Goal: Transaction & Acquisition: Purchase product/service

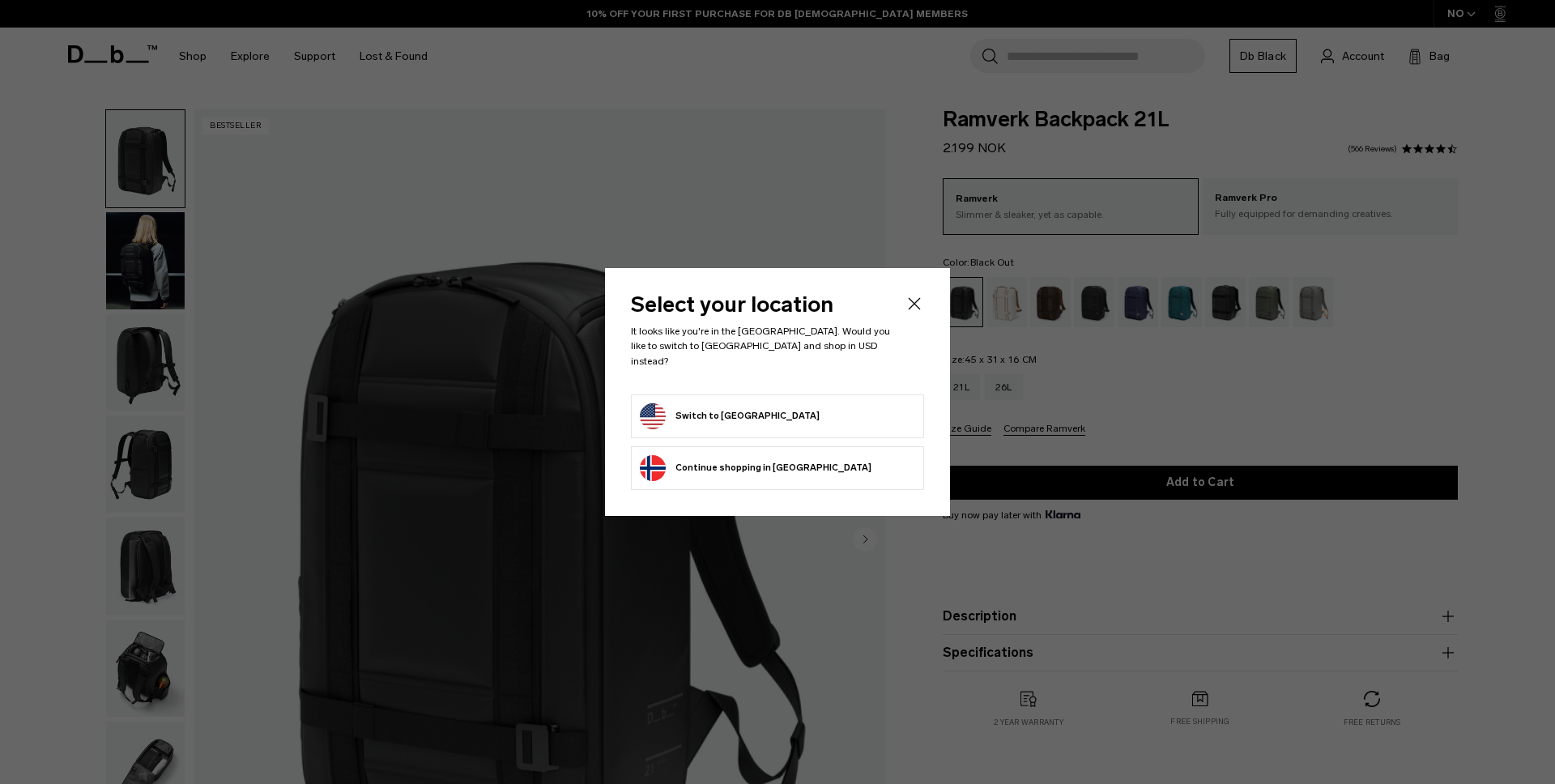
click at [757, 405] on button "Switch to United States" at bounding box center [730, 415] width 180 height 26
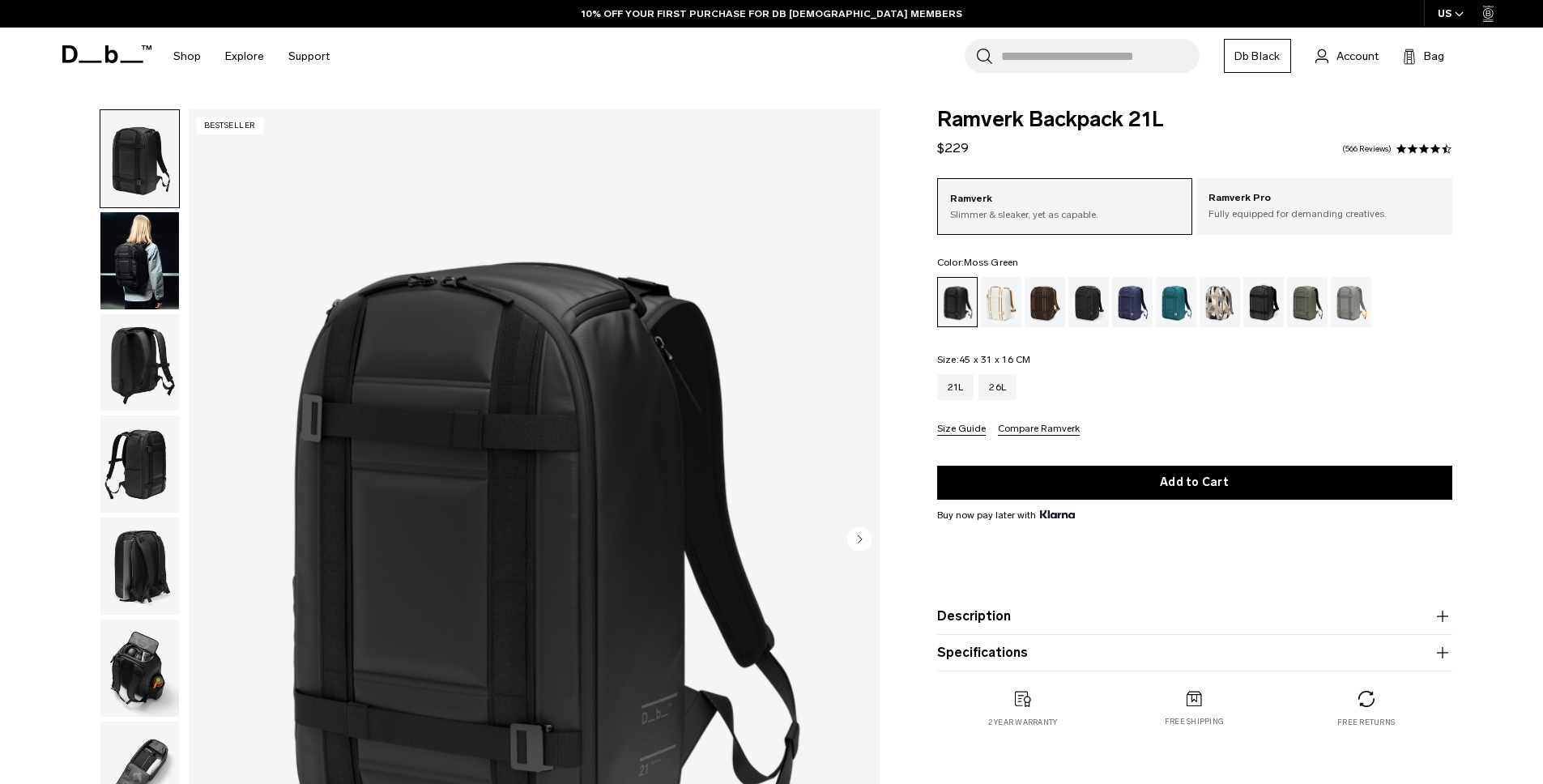
click at [1306, 298] on div "Moss Green" at bounding box center [1307, 302] width 41 height 50
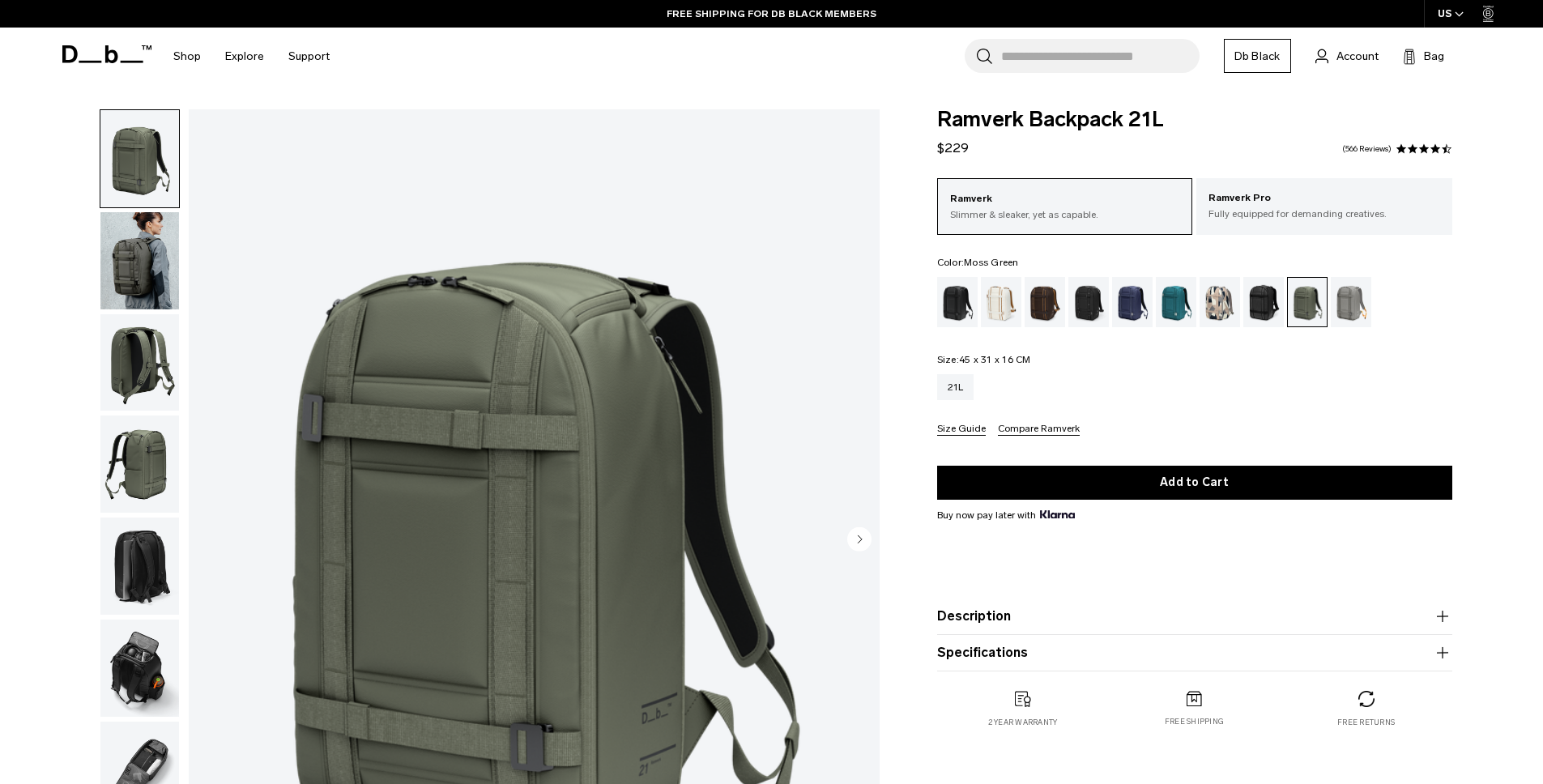
click at [136, 244] on img "button" at bounding box center [140, 260] width 79 height 97
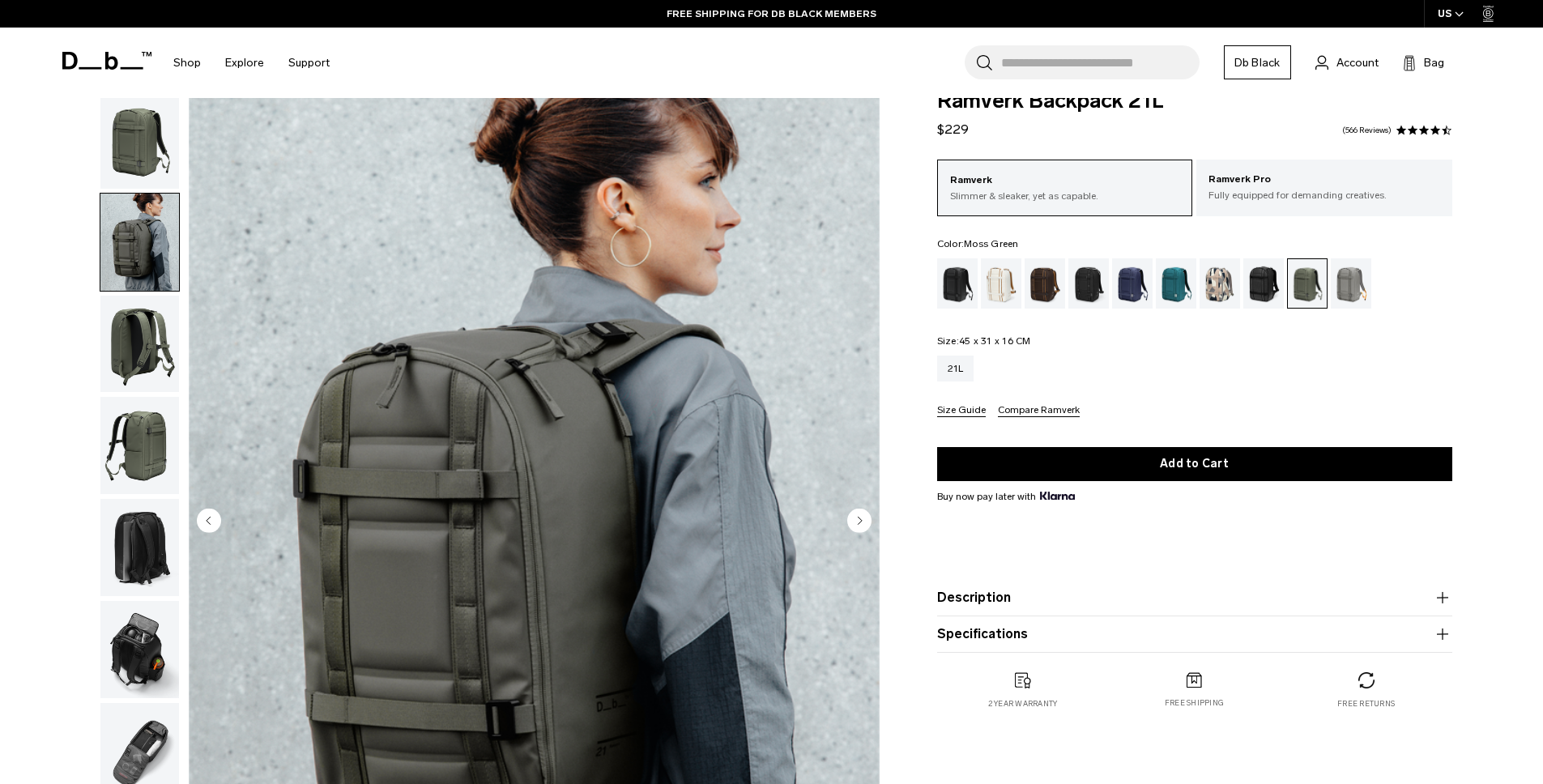
scroll to position [18, 0]
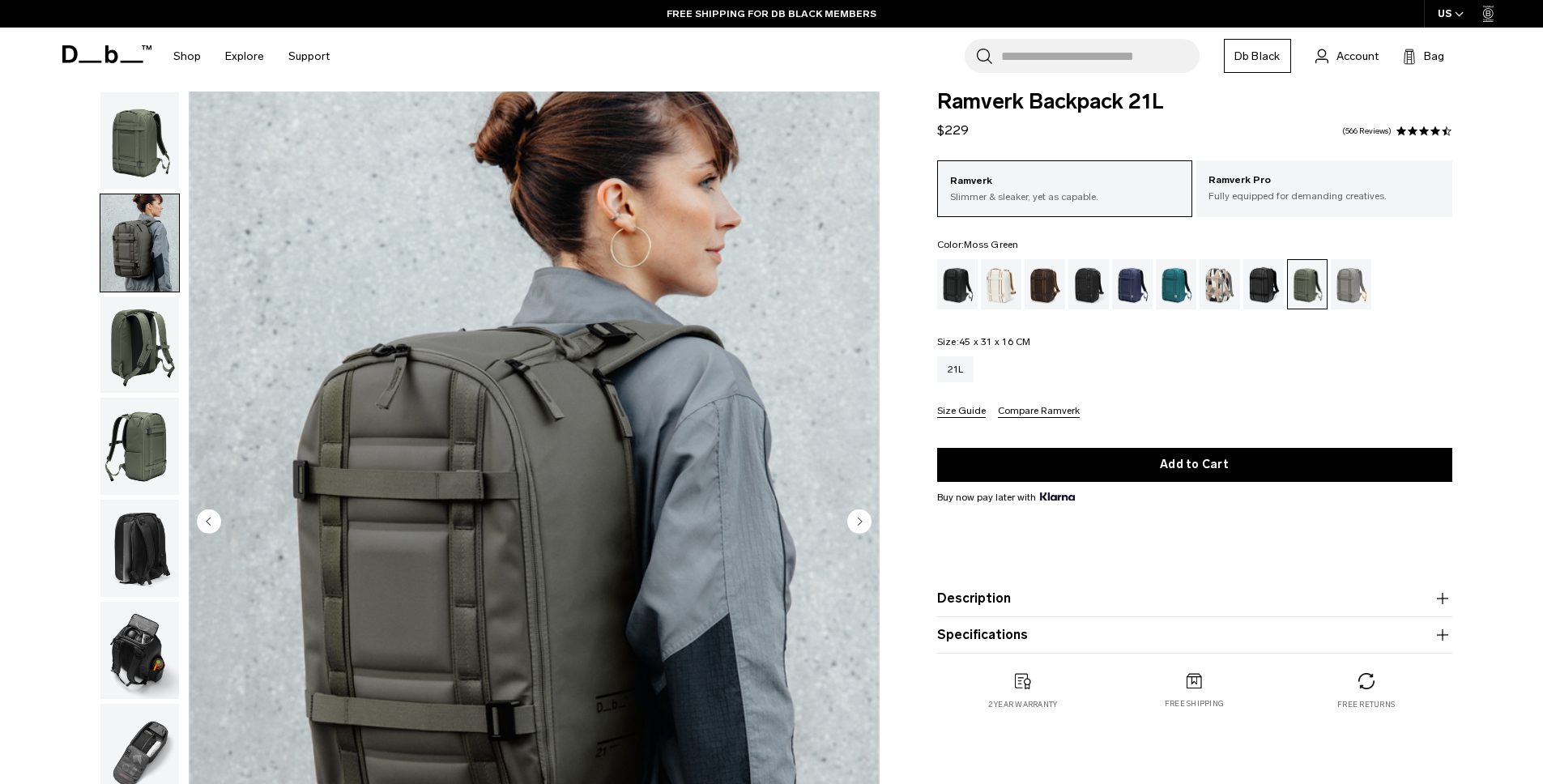
click at [137, 361] on img "button" at bounding box center [140, 345] width 79 height 97
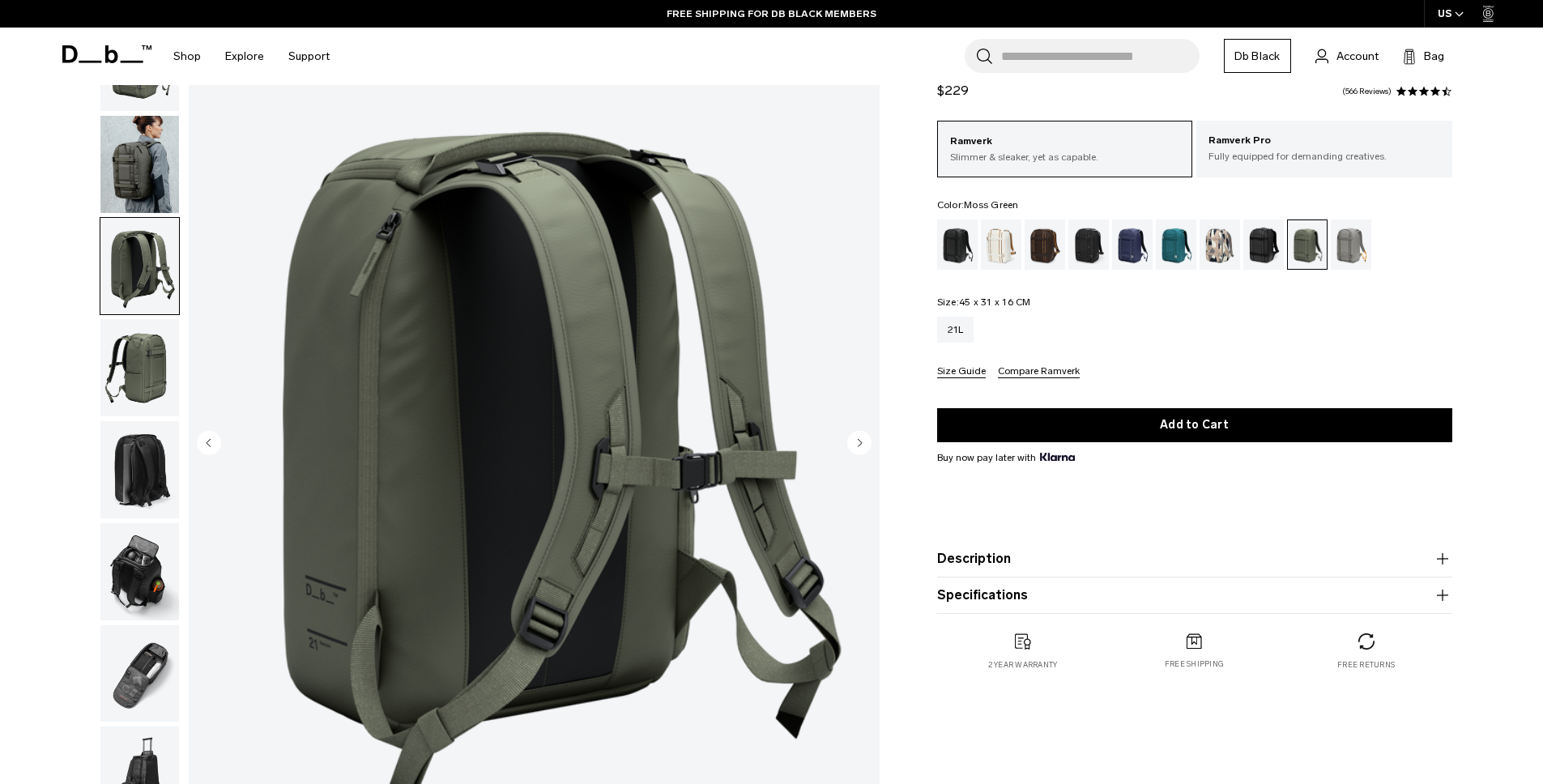
scroll to position [111, 0]
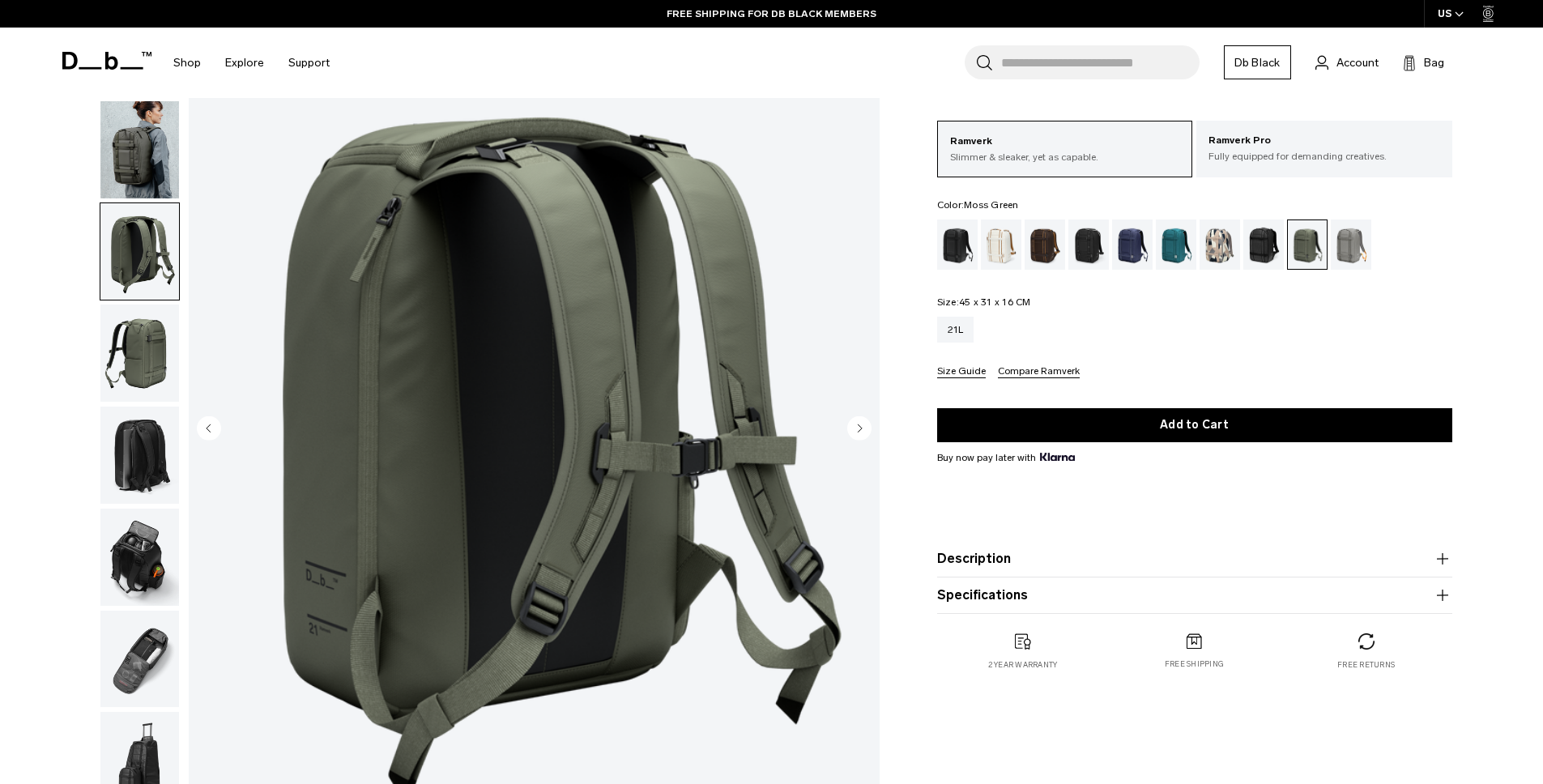
click at [139, 358] on img "button" at bounding box center [140, 353] width 79 height 97
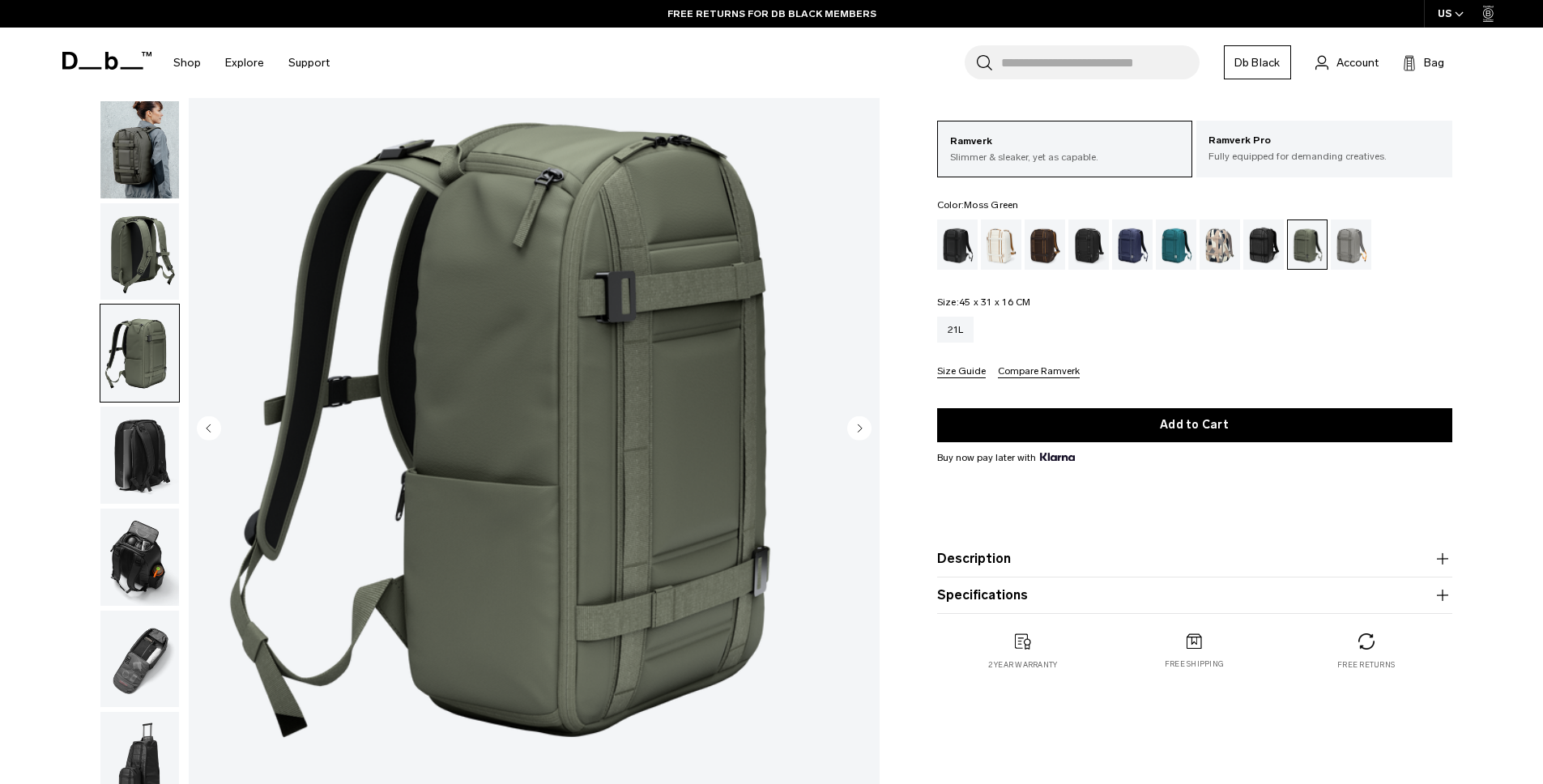
scroll to position [144, 0]
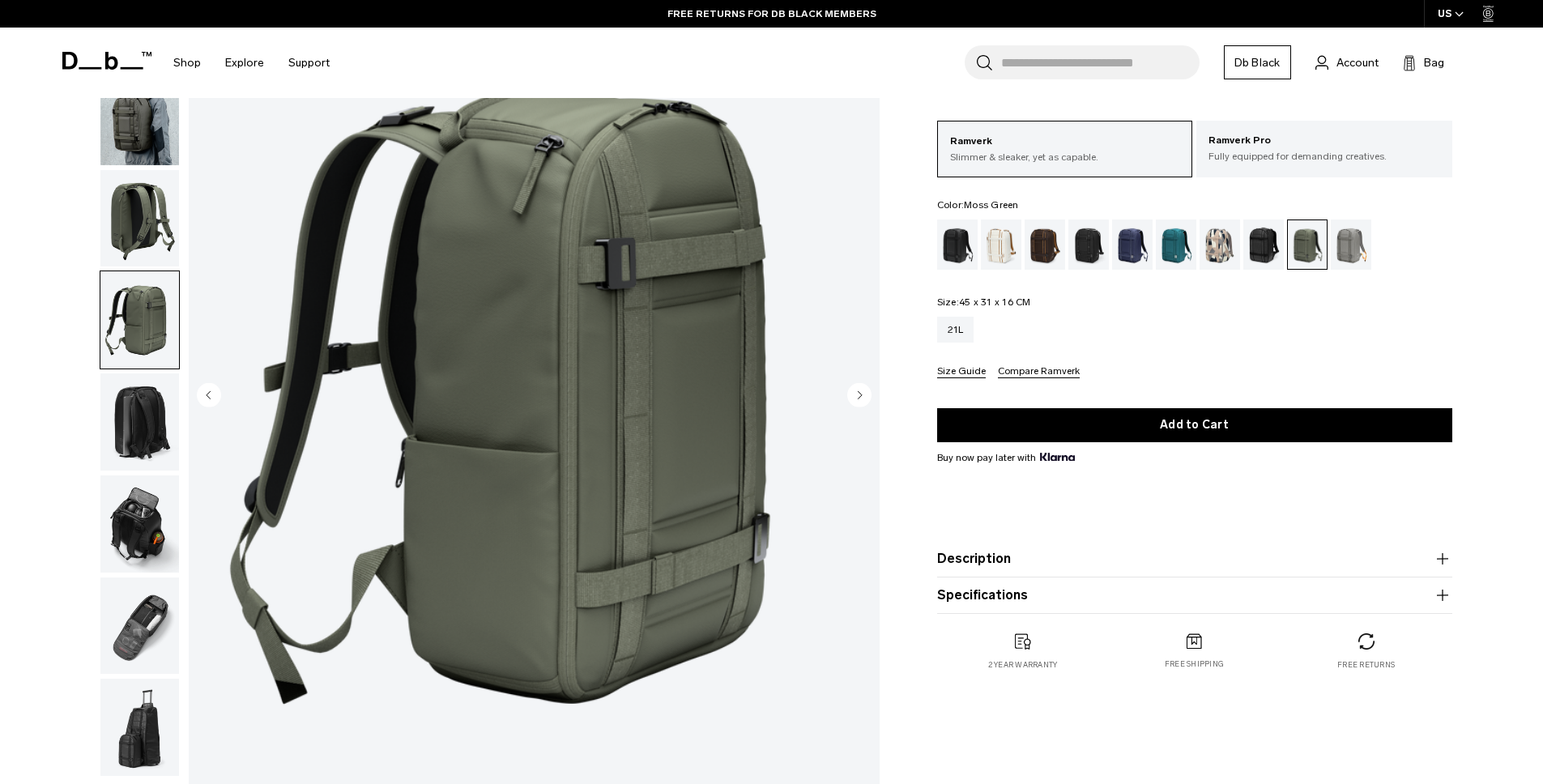
click at [859, 400] on circle "Next slide" at bounding box center [859, 394] width 24 height 24
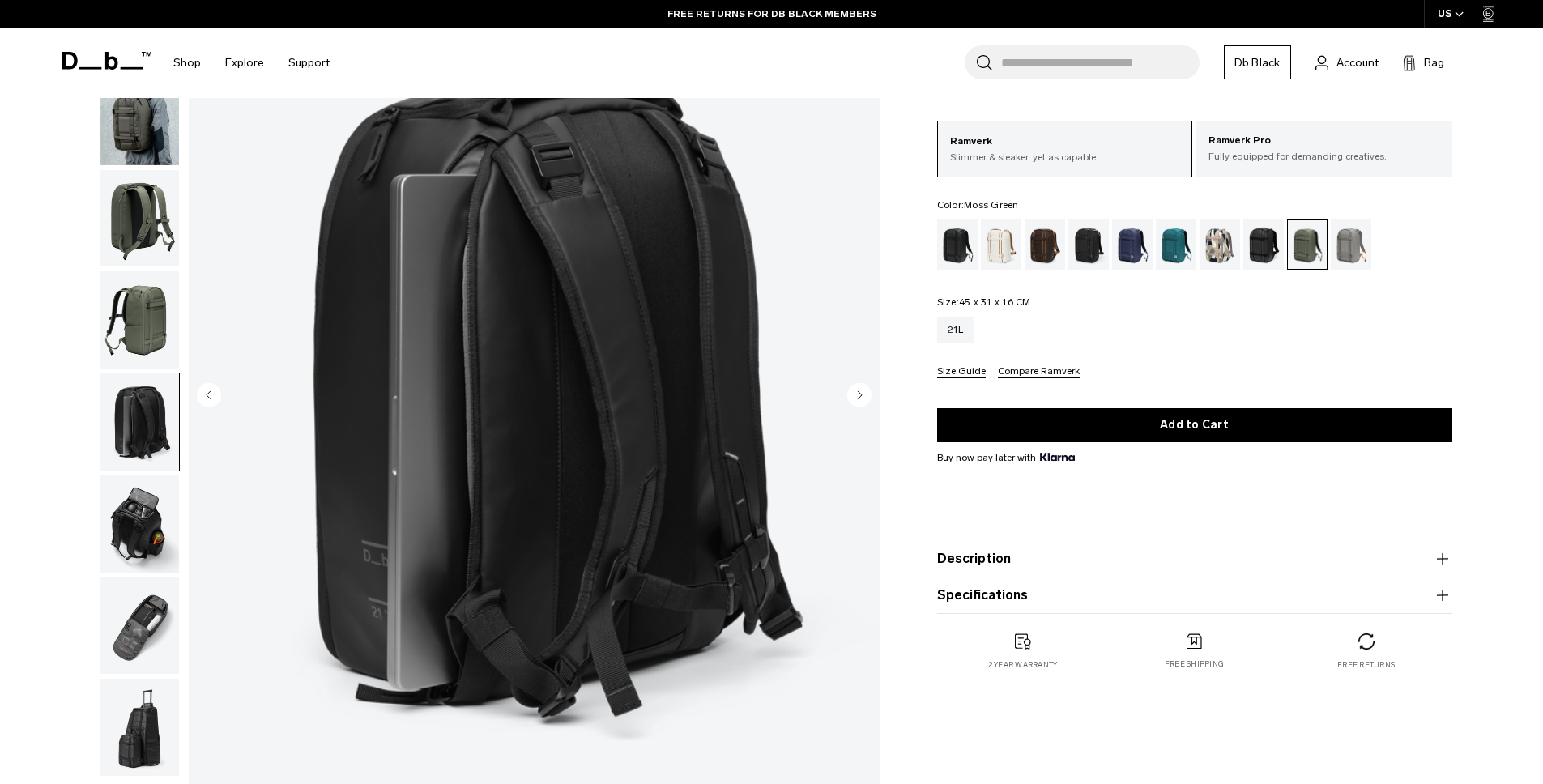
click at [859, 400] on circle "Next slide" at bounding box center [859, 394] width 24 height 24
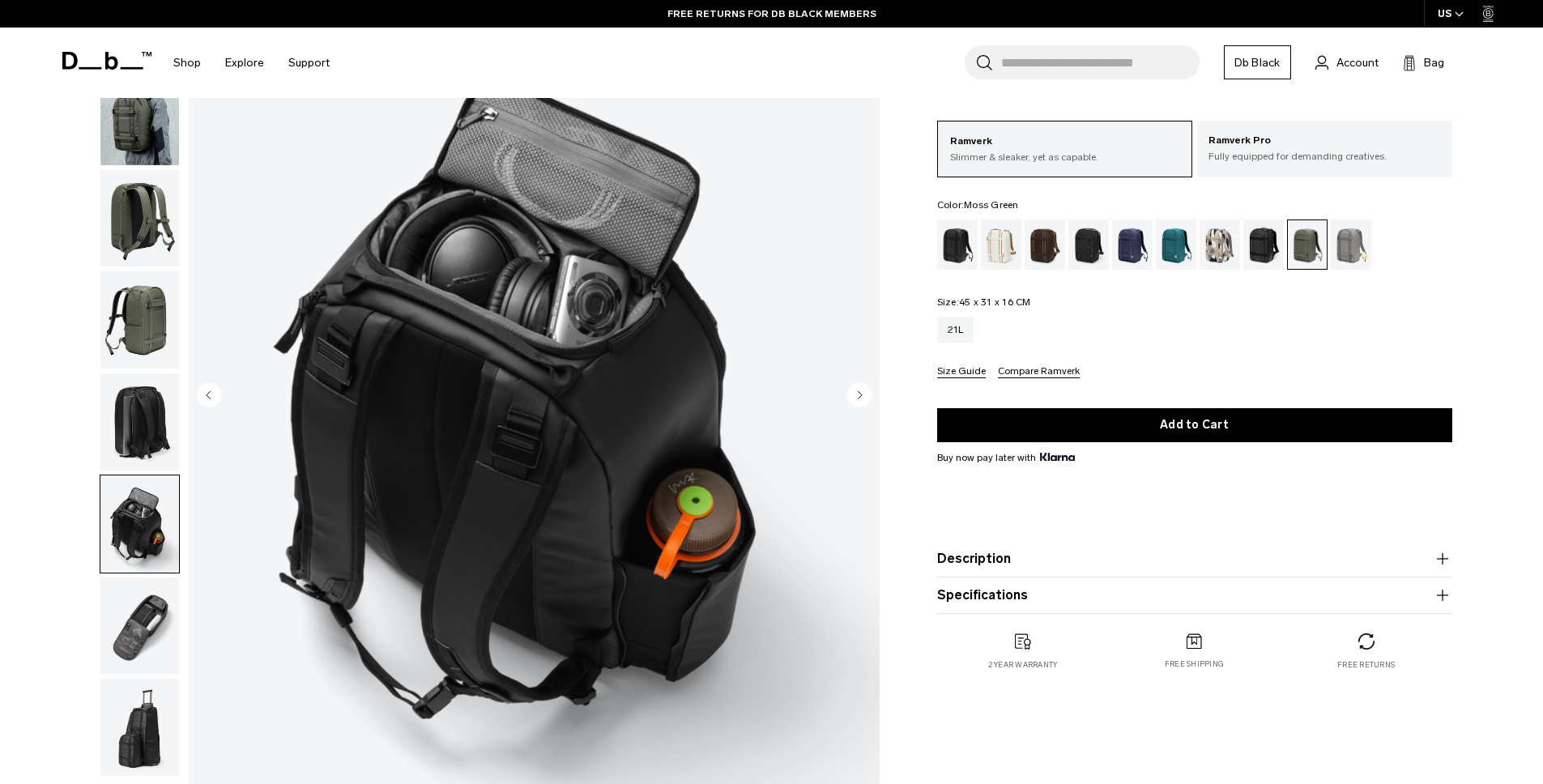
click at [859, 400] on circle "Next slide" at bounding box center [859, 394] width 24 height 24
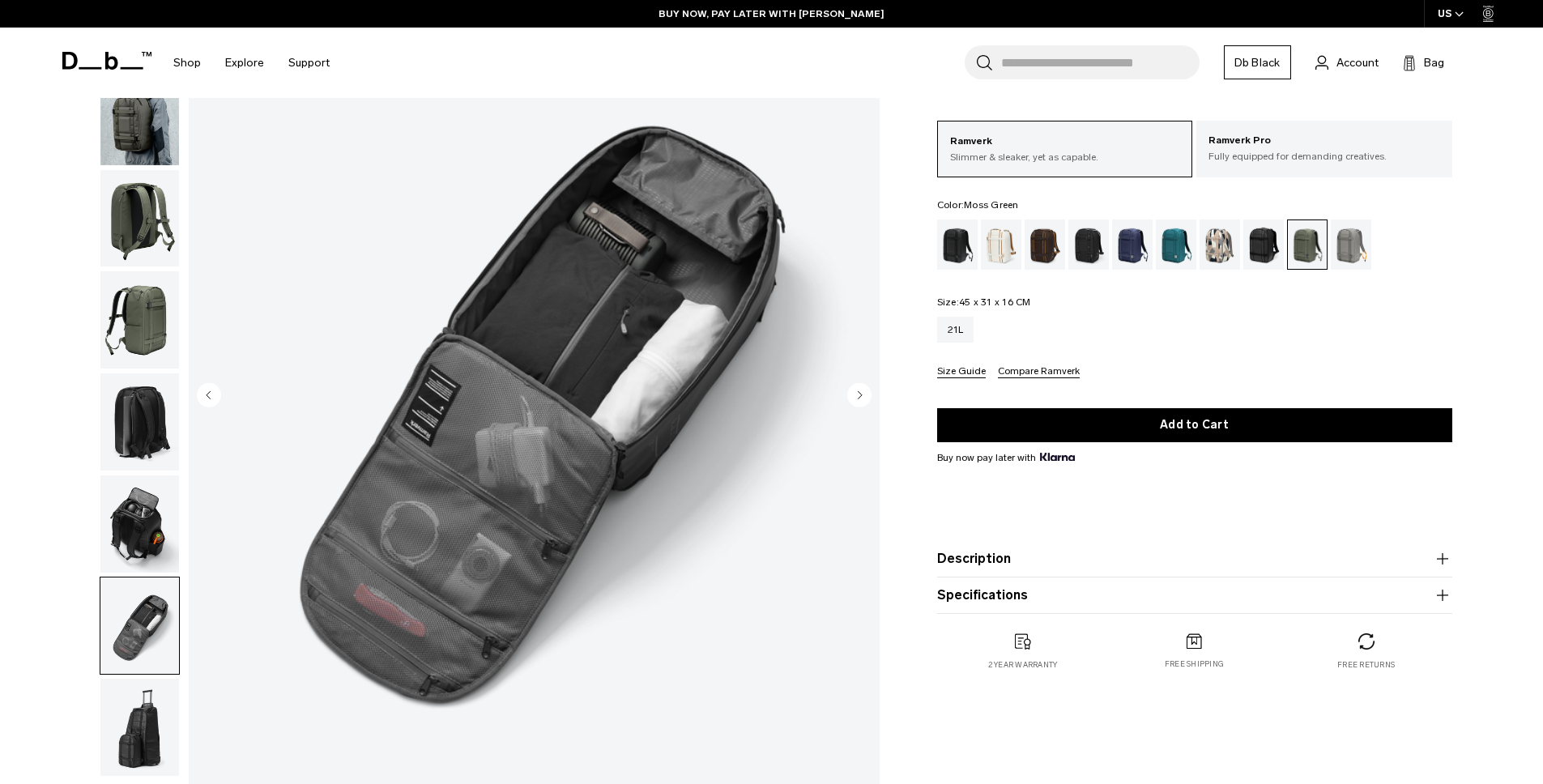
click at [859, 400] on circle "Next slide" at bounding box center [859, 394] width 24 height 24
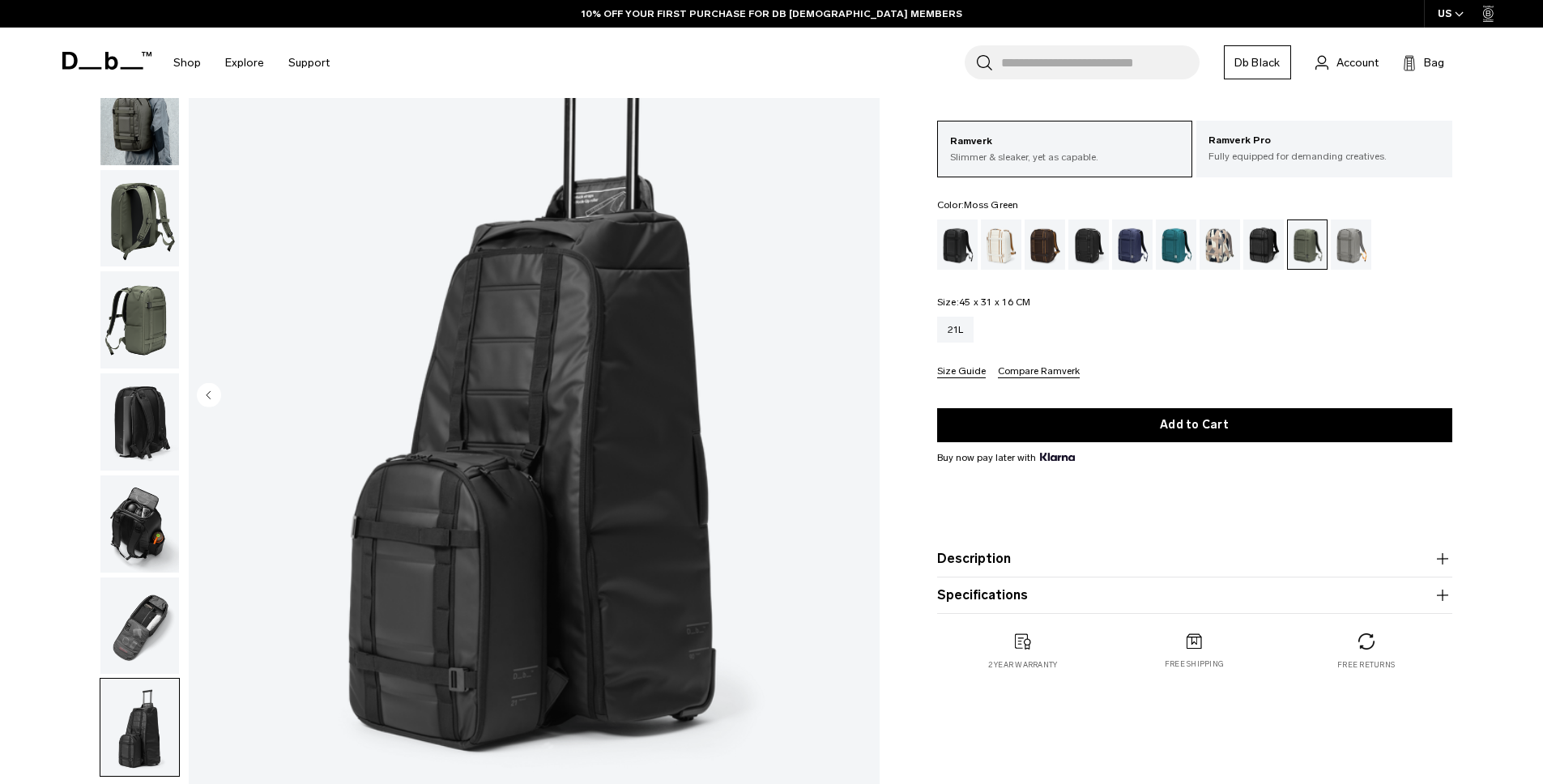
click at [859, 400] on img "8 / 8" at bounding box center [534, 395] width 691 height 862
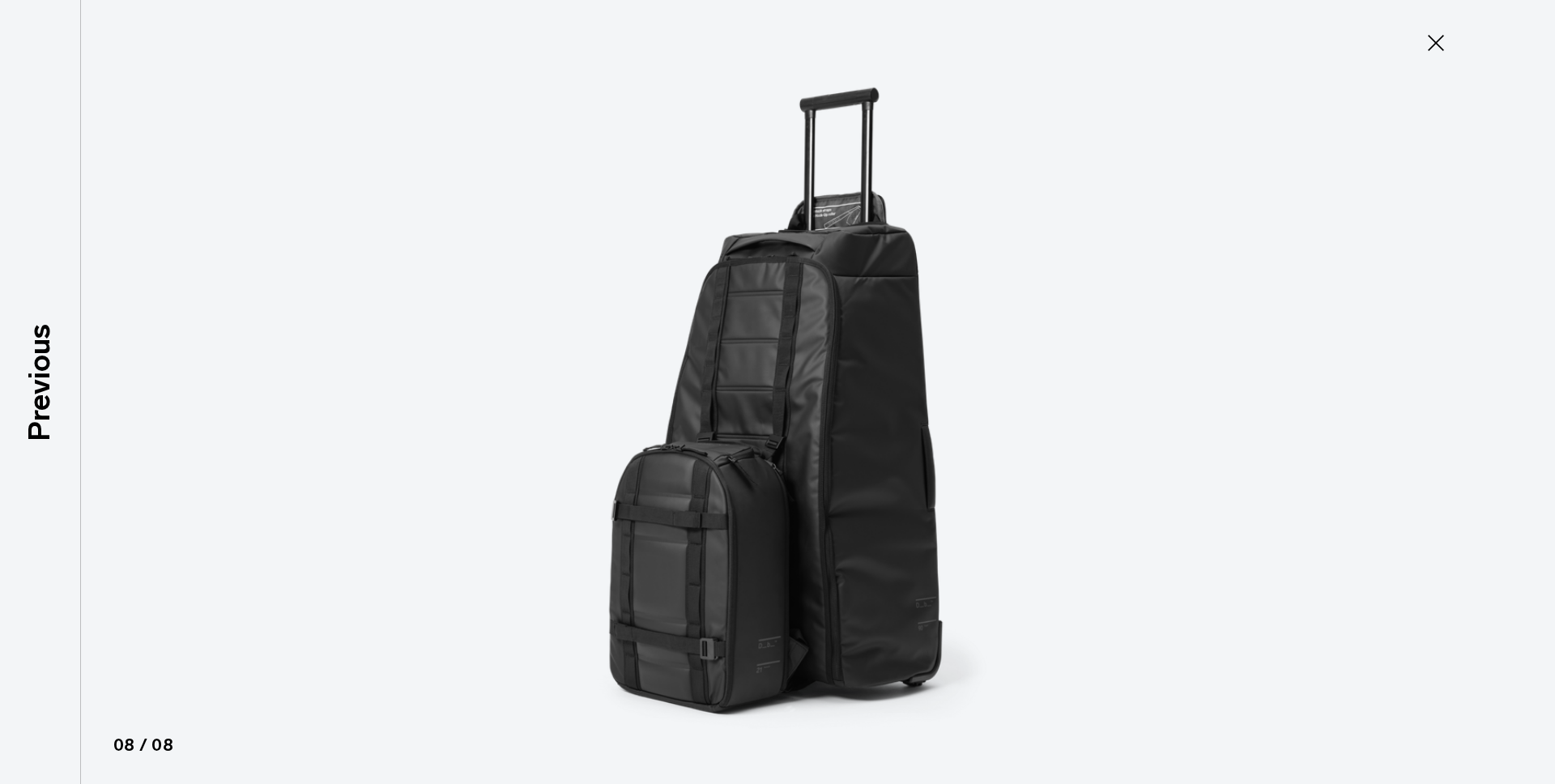
click at [859, 400] on img at bounding box center [778, 392] width 729 height 784
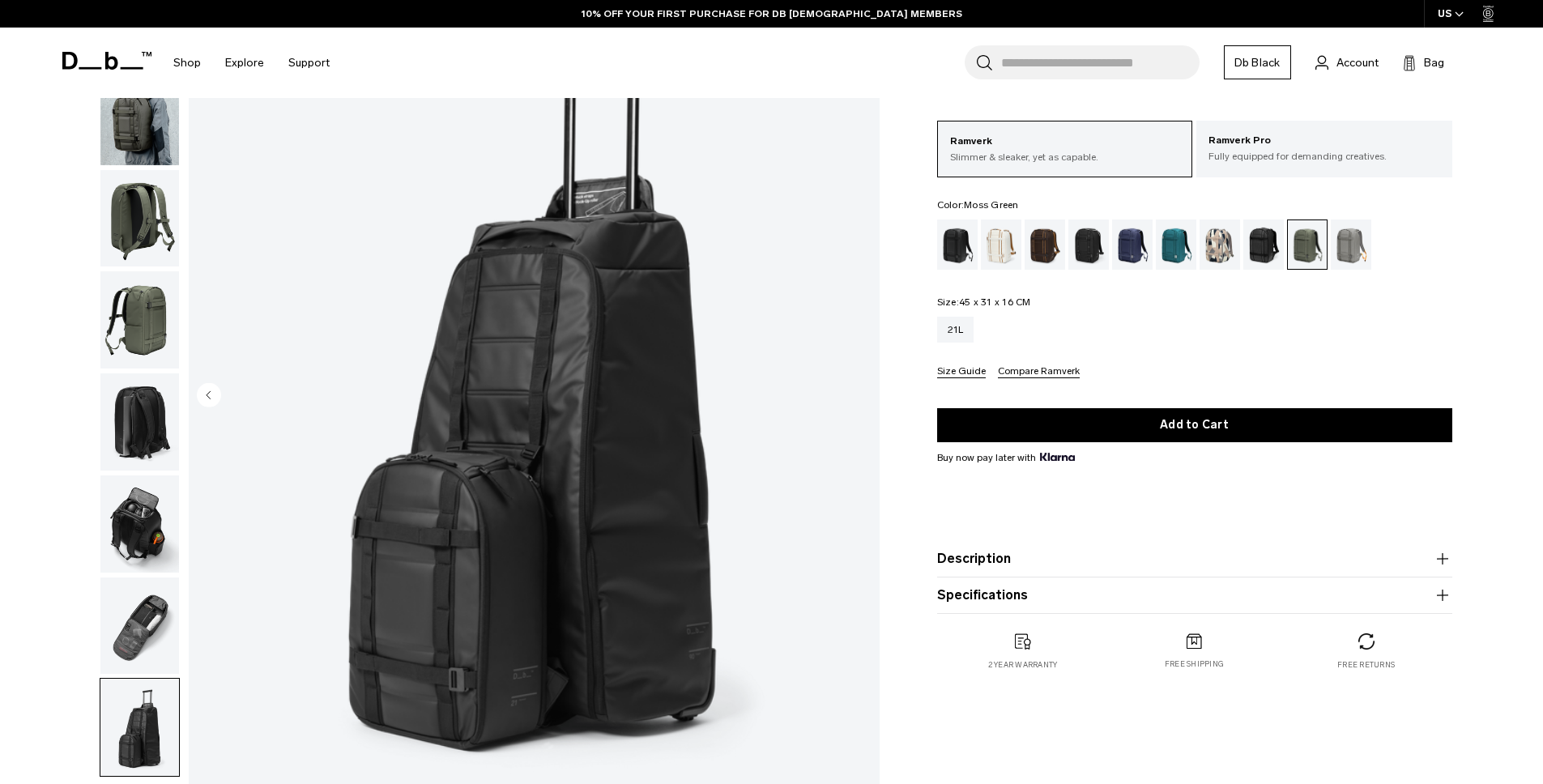
click at [165, 621] on img "button" at bounding box center [140, 626] width 79 height 97
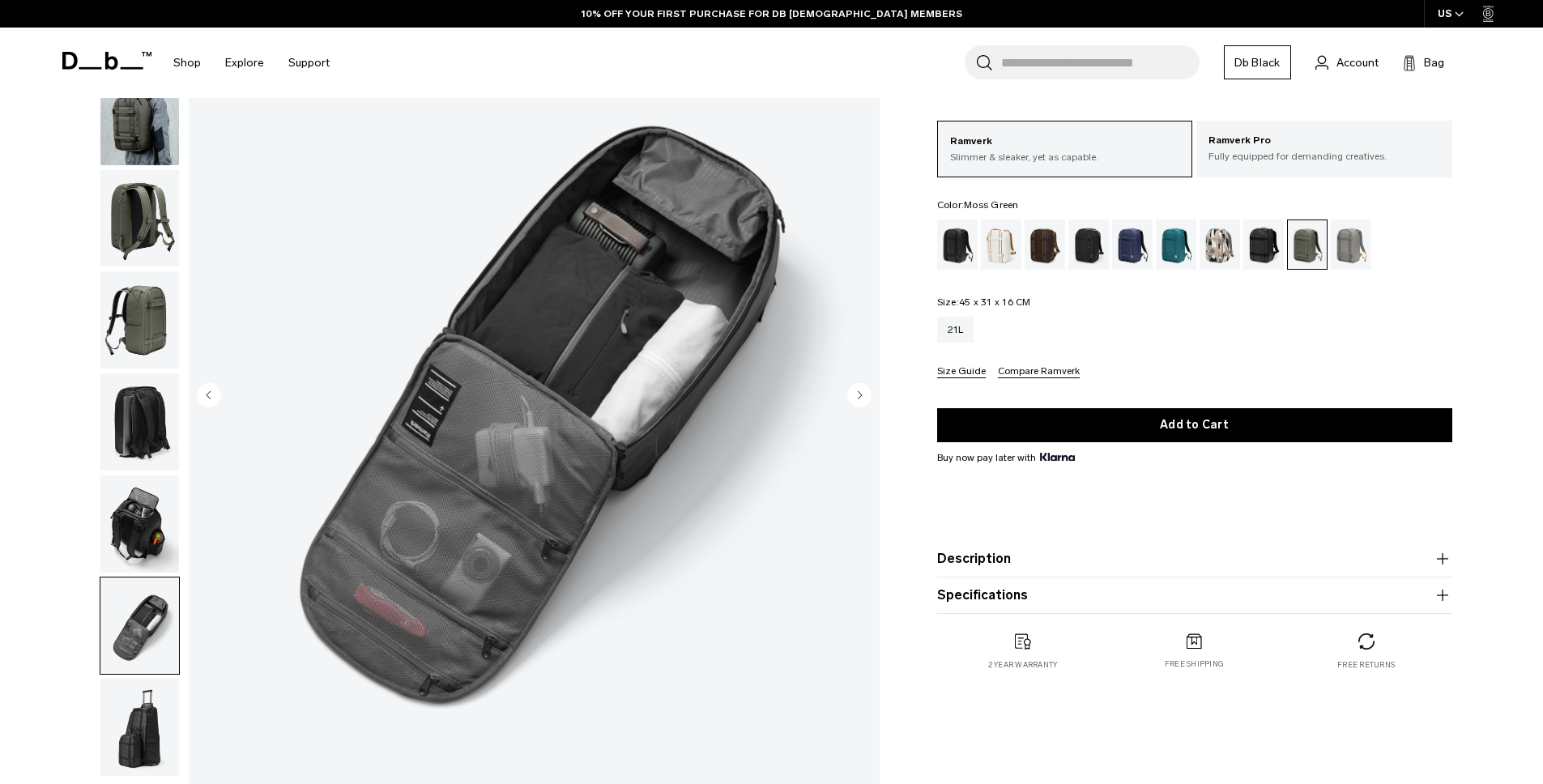
click at [146, 527] on img "button" at bounding box center [140, 524] width 79 height 97
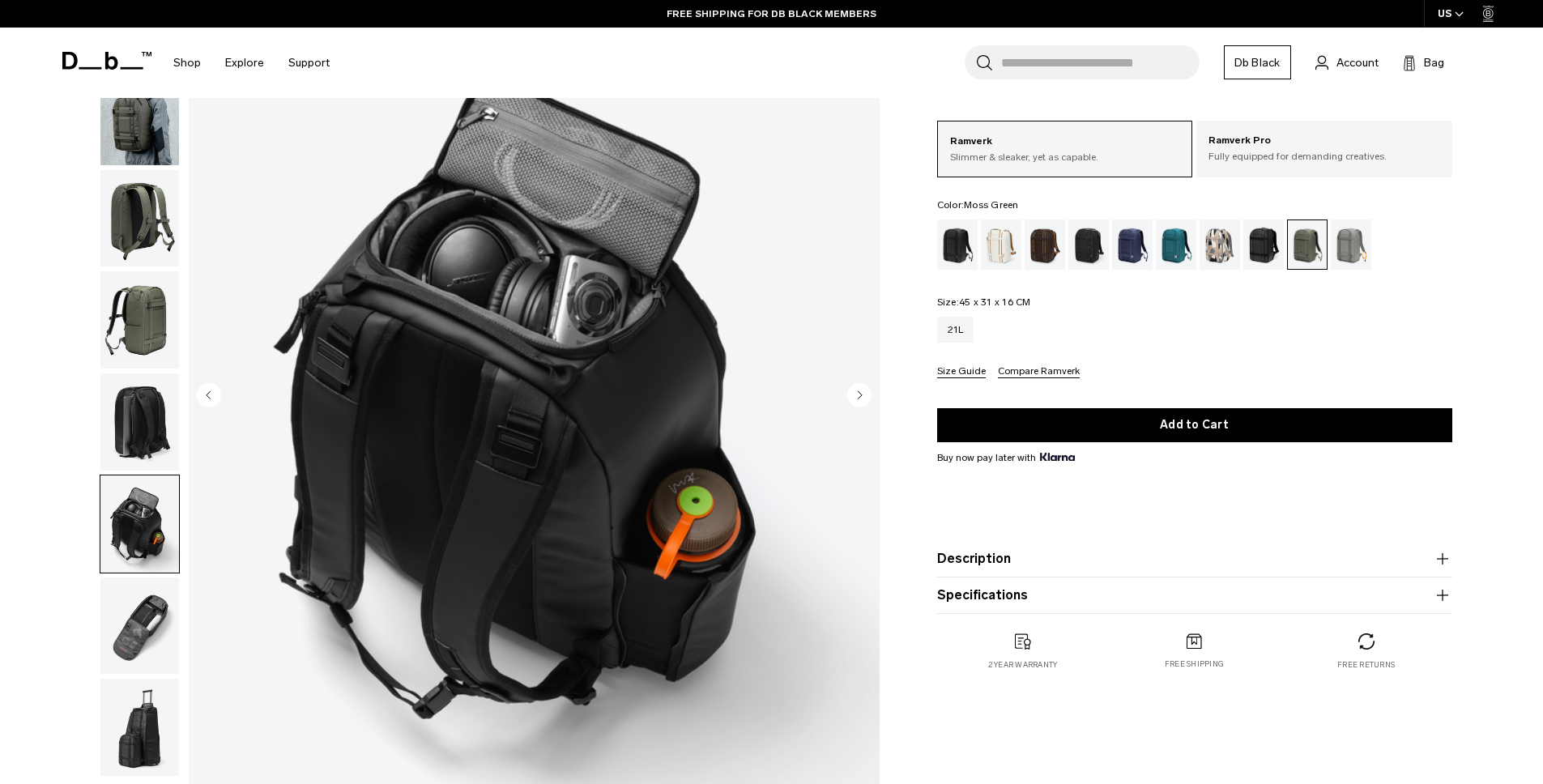
click at [142, 608] on img "button" at bounding box center [140, 626] width 79 height 97
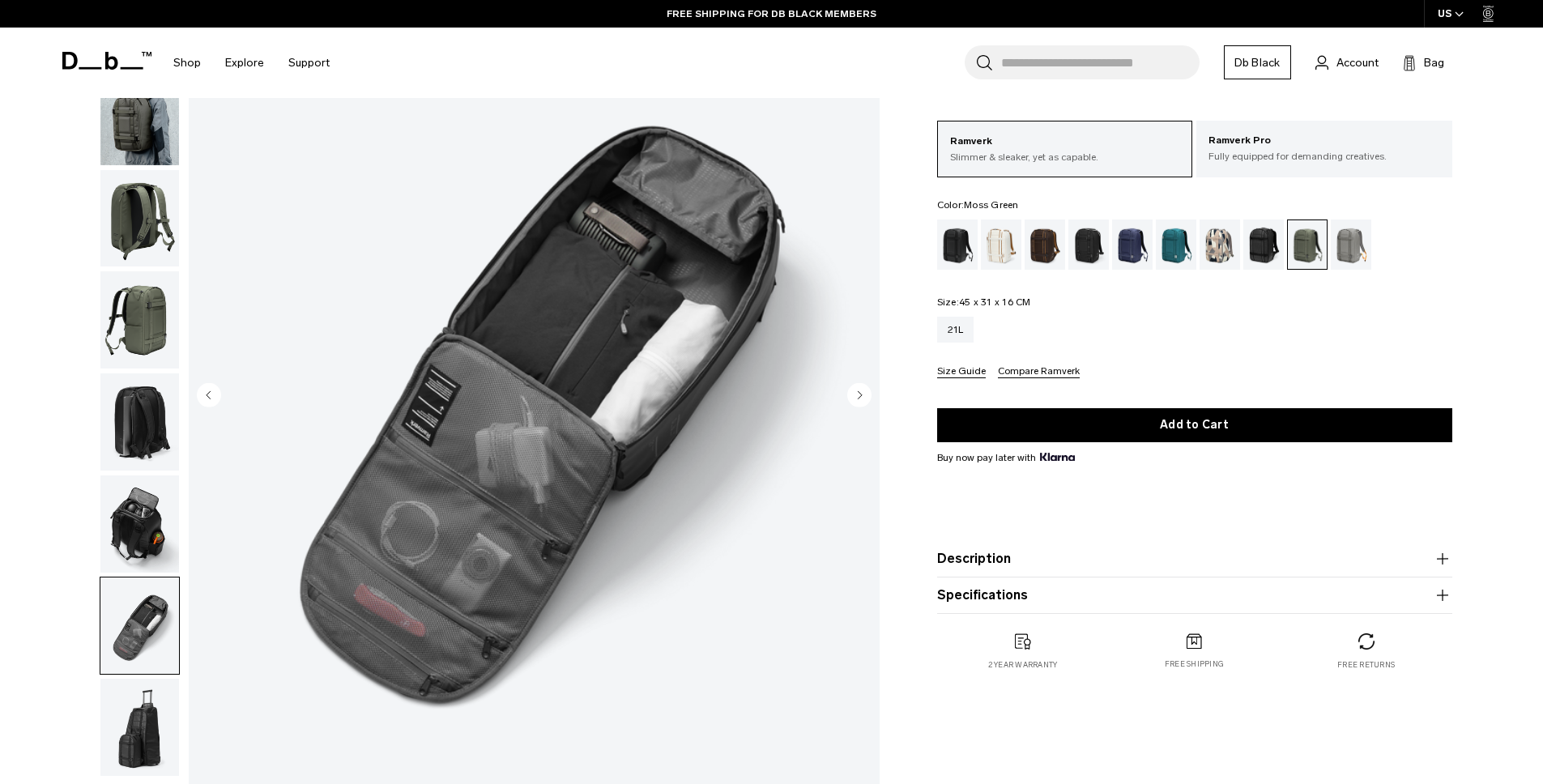
click at [148, 529] on img "button" at bounding box center [140, 524] width 79 height 97
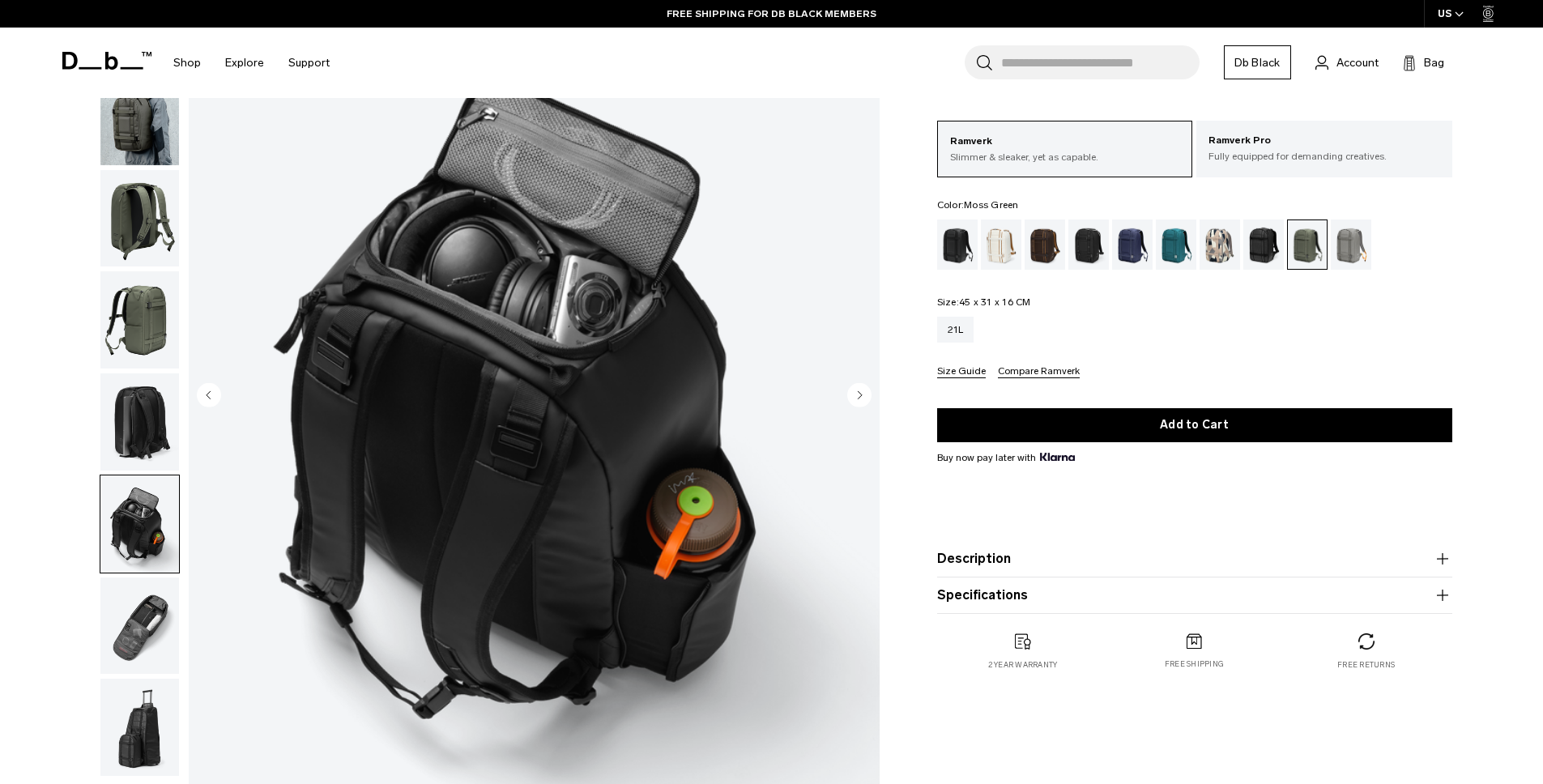
click at [148, 426] on img "button" at bounding box center [140, 422] width 79 height 97
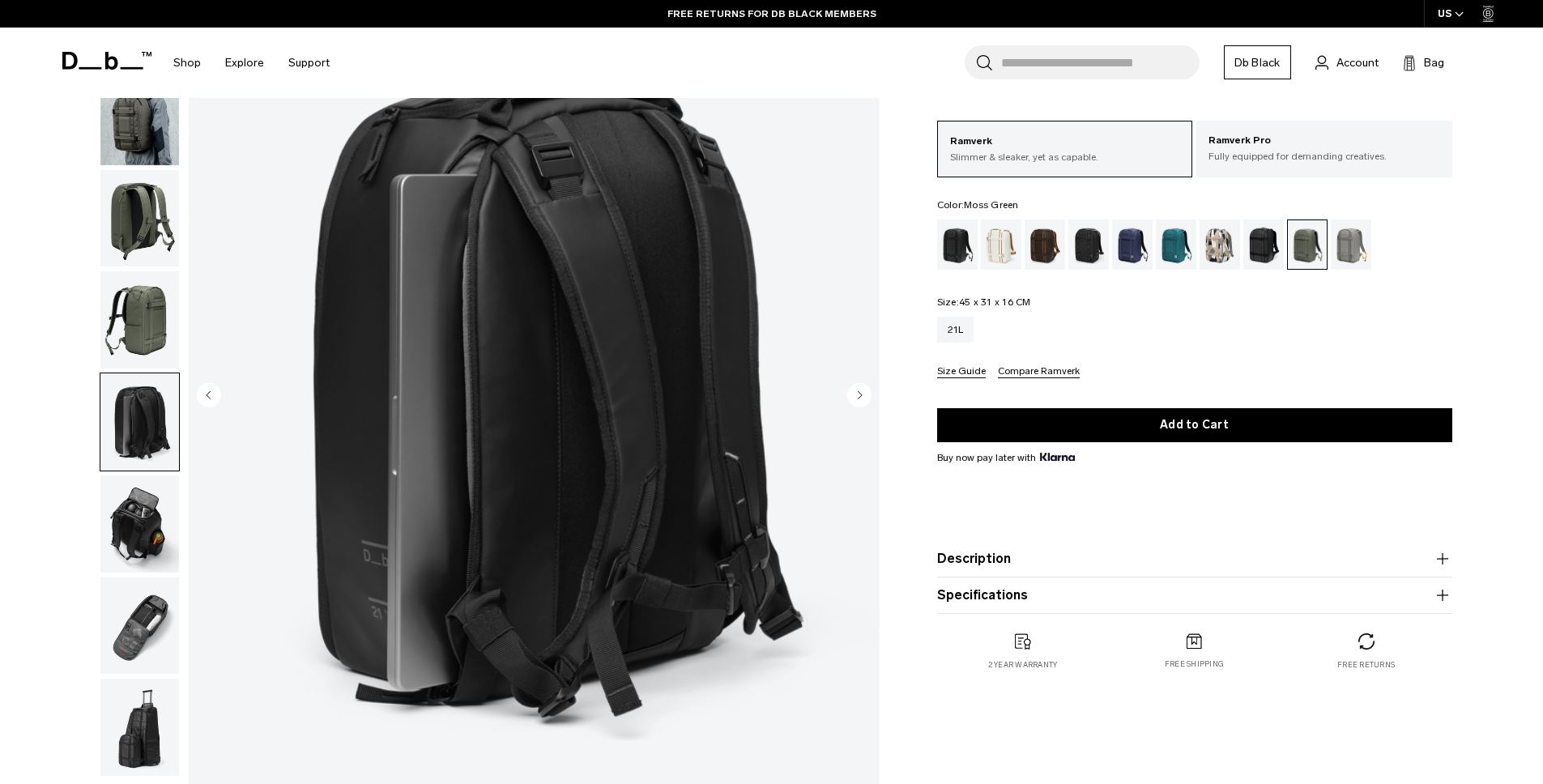
click at [153, 341] on img "button" at bounding box center [140, 320] width 79 height 97
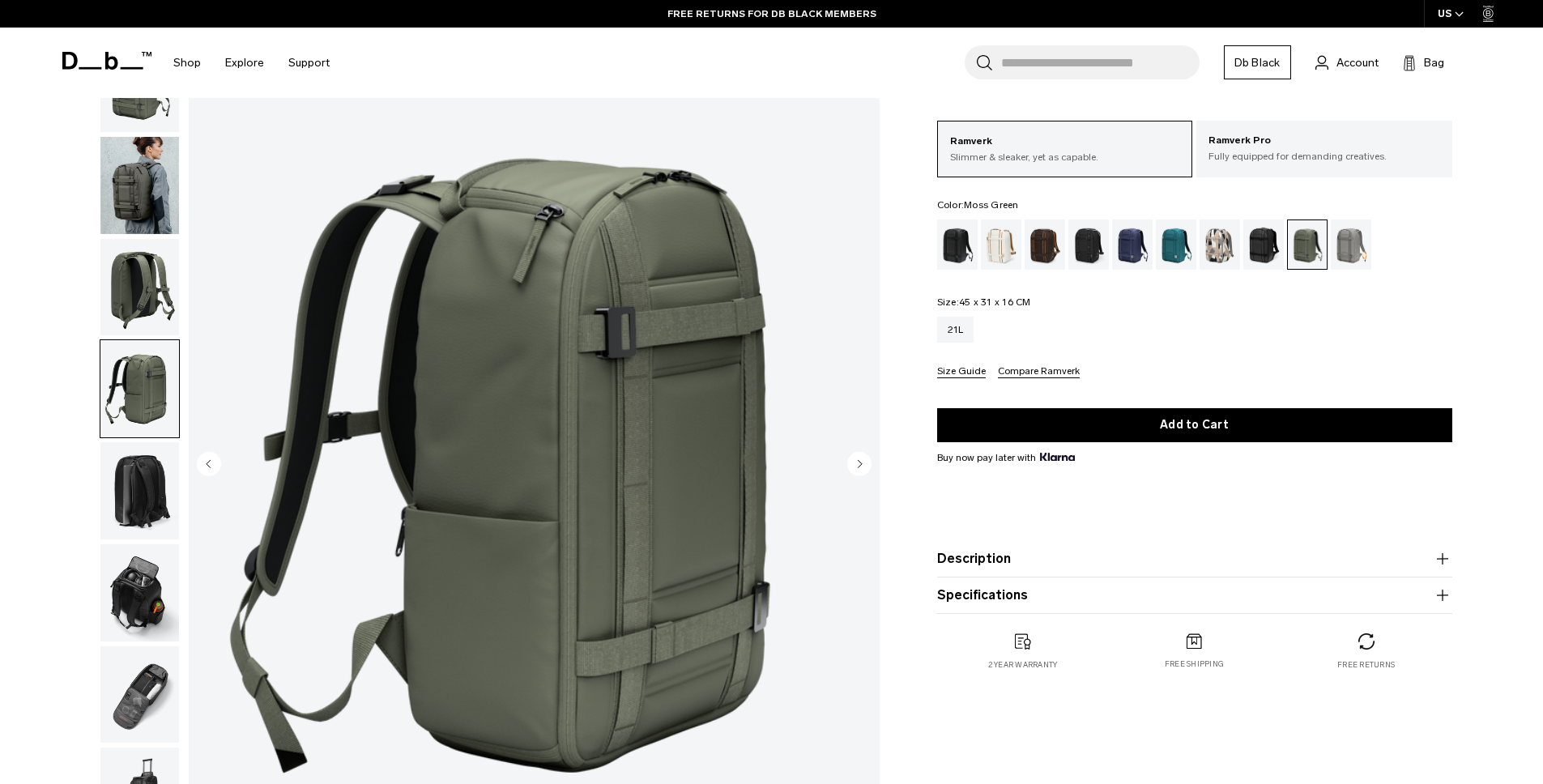
scroll to position [0, 0]
